Goal: Task Accomplishment & Management: Use online tool/utility

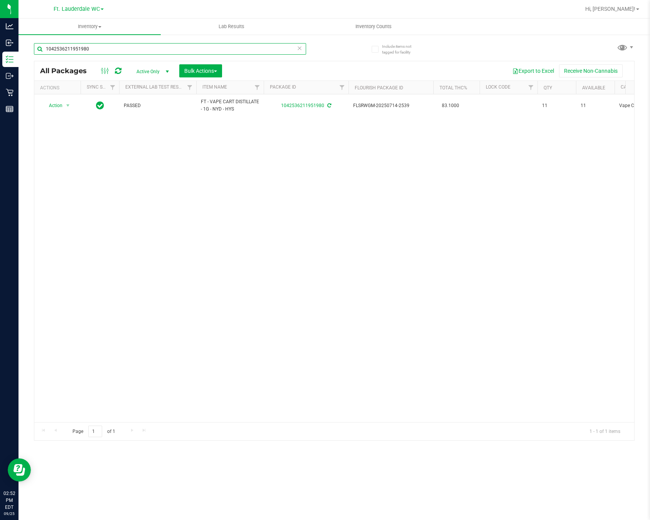
click at [163, 49] on input "1042536211951980" at bounding box center [170, 49] width 272 height 12
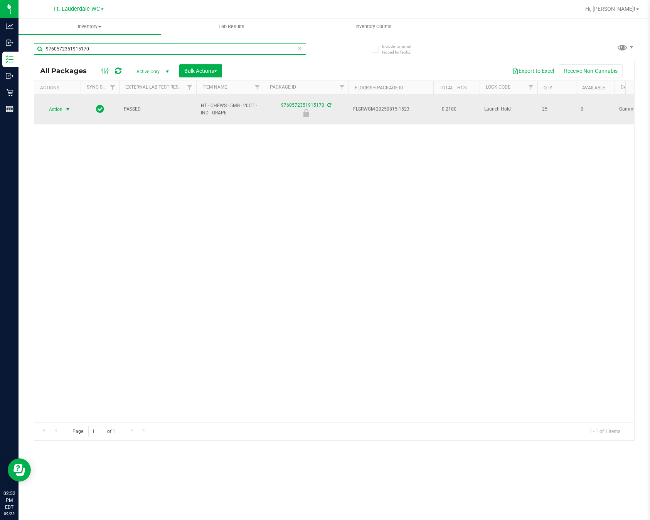
type input "9760572351915170"
click at [66, 114] on span "select" at bounding box center [68, 109] width 10 height 11
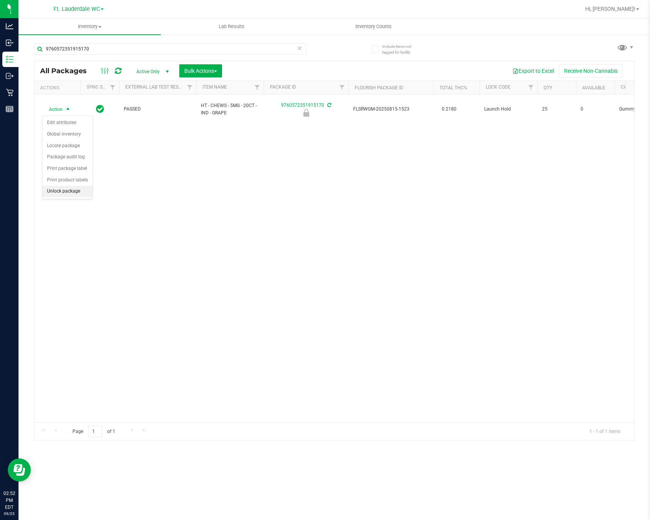
click at [66, 197] on li "Unlock package" at bounding box center [67, 192] width 50 height 12
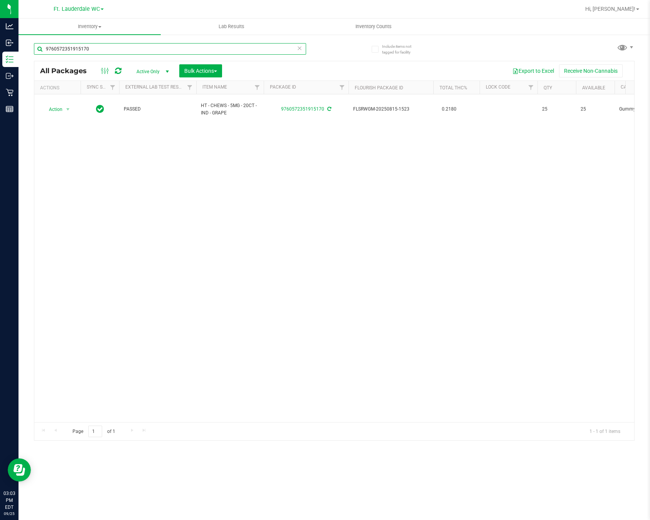
click at [174, 49] on input "9760572351915170" at bounding box center [170, 49] width 272 height 12
type input "8763350088937931"
click at [57, 110] on div at bounding box center [334, 250] width 600 height 379
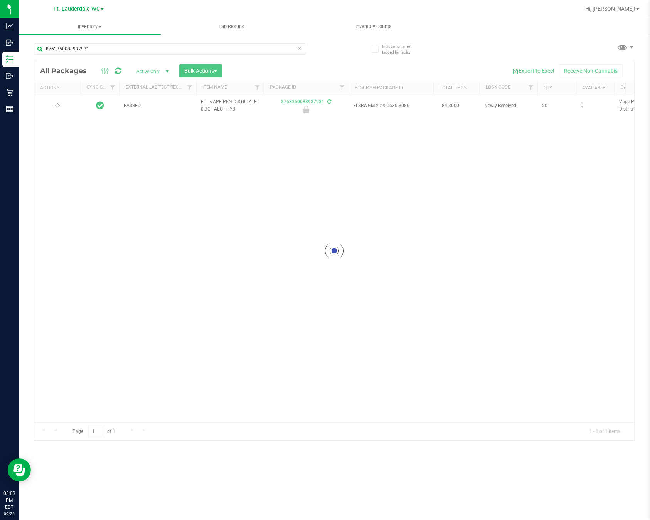
click at [57, 110] on div at bounding box center [334, 250] width 600 height 379
click at [58, 106] on span "Action" at bounding box center [52, 105] width 21 height 11
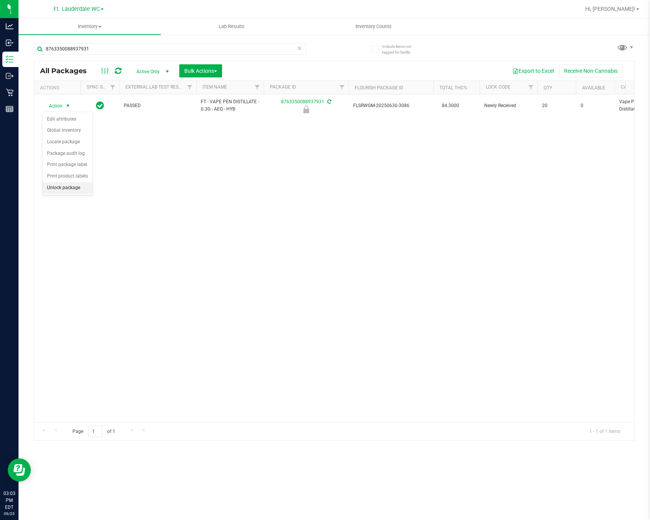
click at [88, 191] on li "Unlock package" at bounding box center [67, 188] width 50 height 12
click at [125, 40] on div "8763350088937931" at bounding box center [184, 48] width 300 height 25
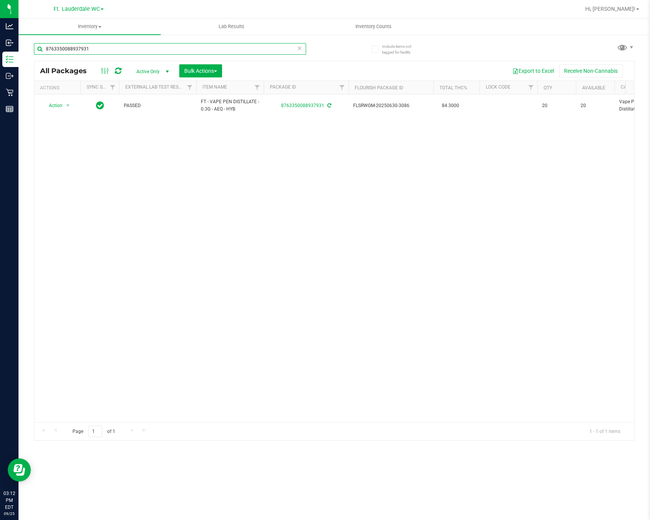
click at [124, 47] on input "8763350088937931" at bounding box center [170, 49] width 272 height 12
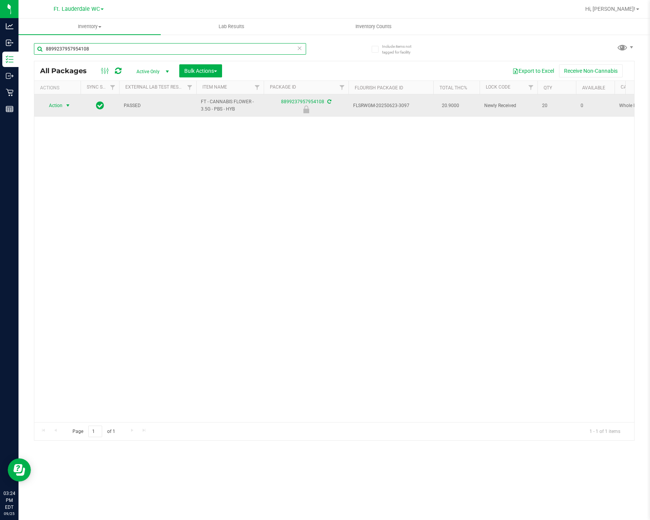
type input "8899237957954108"
click at [56, 108] on span "Action" at bounding box center [52, 105] width 21 height 11
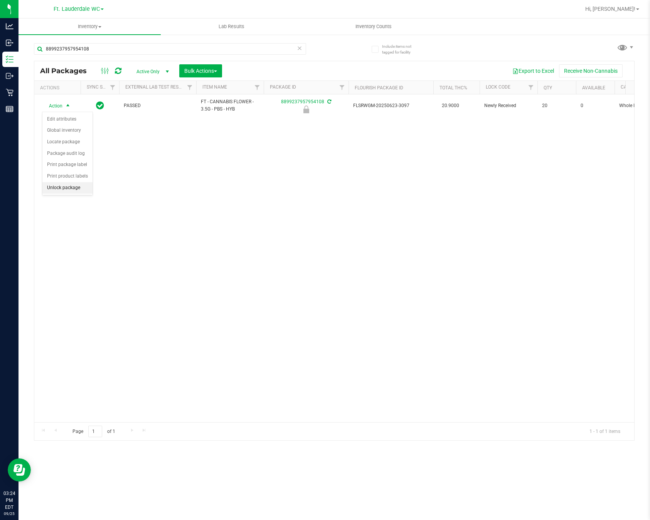
click at [56, 194] on li "Unlock package" at bounding box center [67, 188] width 50 height 12
